Goal: Information Seeking & Learning: Find specific fact

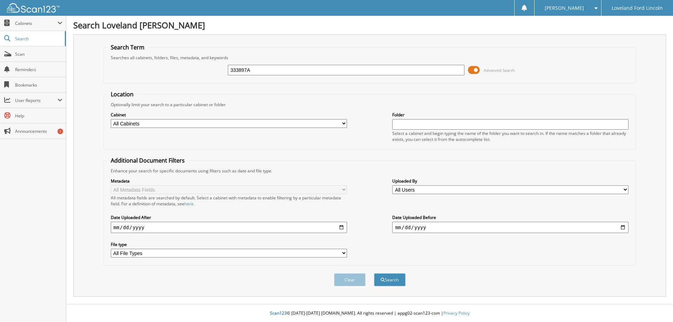
type input "333897A"
click at [374, 273] on button "Search" at bounding box center [390, 279] width 32 height 13
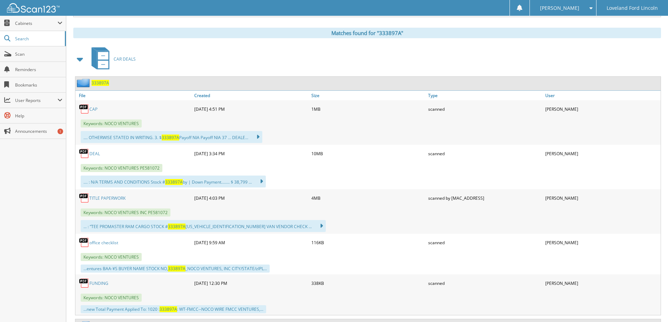
scroll to position [280, 0]
click at [93, 154] on link "DEAL" at bounding box center [94, 153] width 11 height 6
click at [108, 198] on link "TITLE PAPERWORK" at bounding box center [107, 198] width 36 height 6
